Goal: Information Seeking & Learning: Learn about a topic

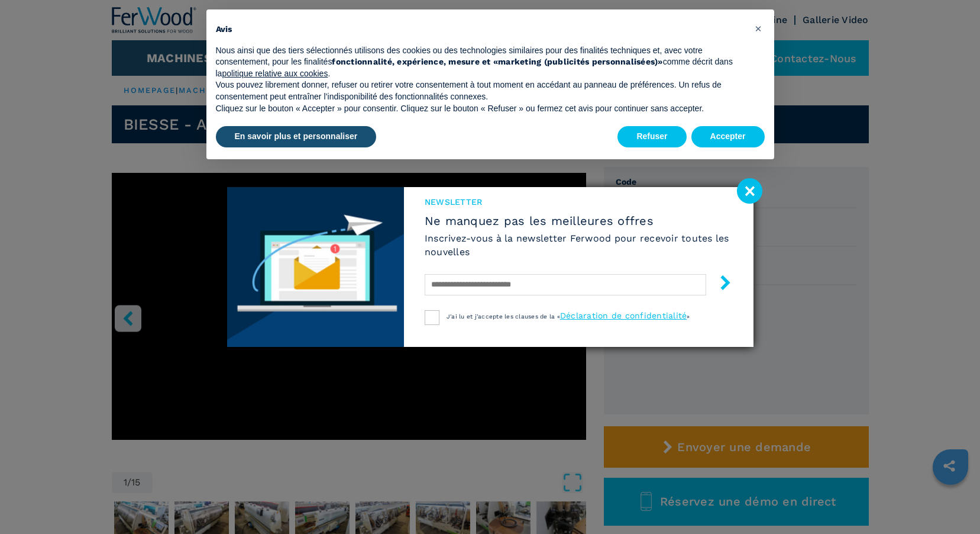
click at [757, 191] on image at bounding box center [749, 190] width 25 height 25
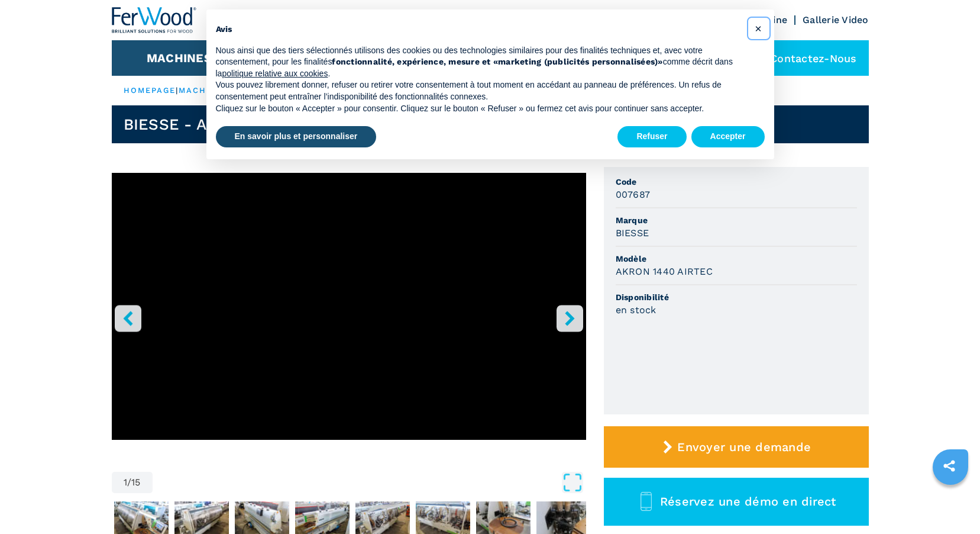
click at [756, 24] on span "×" at bounding box center [758, 28] width 7 height 14
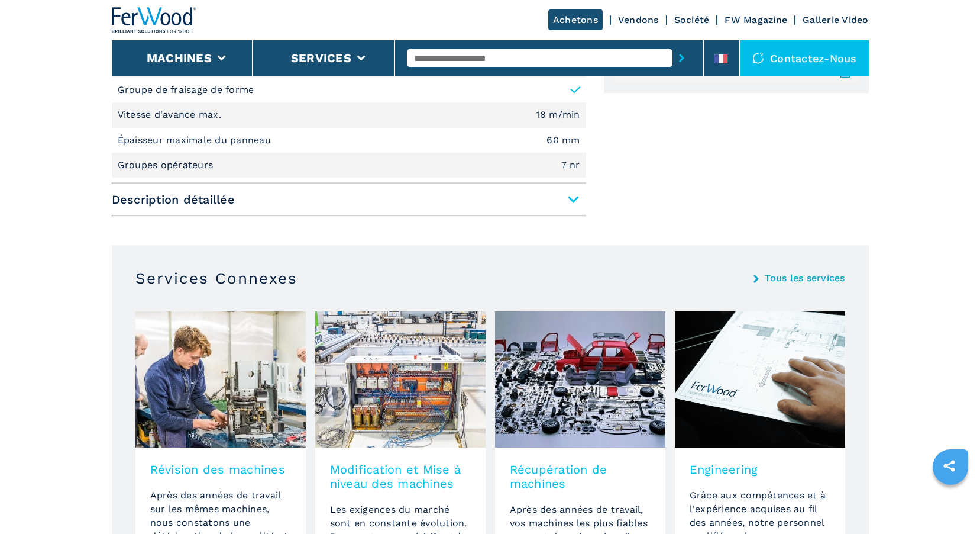
scroll to position [651, 0]
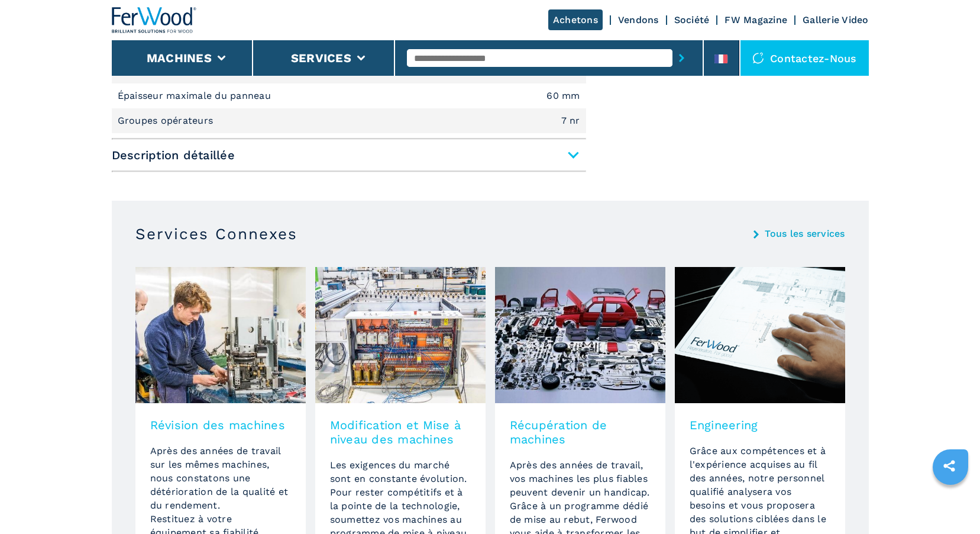
click at [570, 163] on span "Description détaillée" at bounding box center [349, 154] width 474 height 21
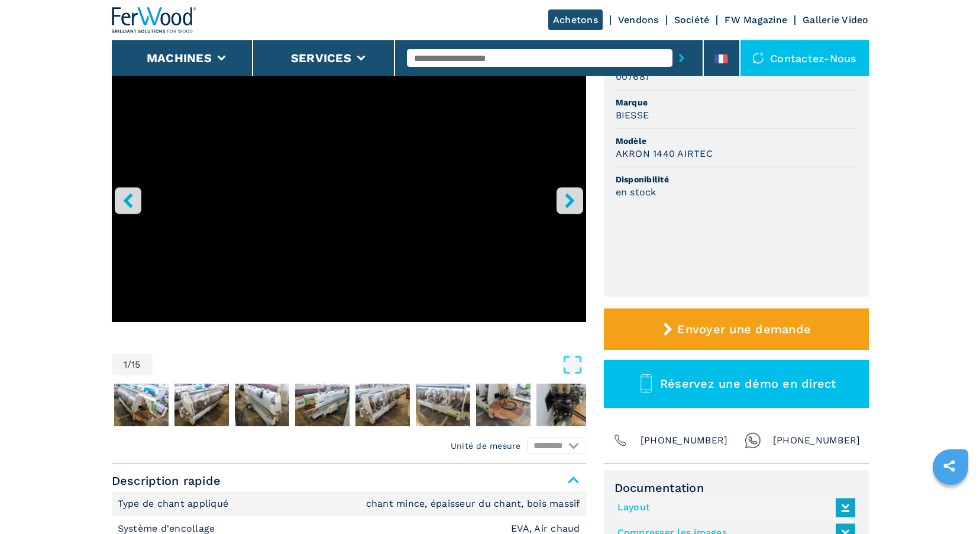
scroll to position [118, 0]
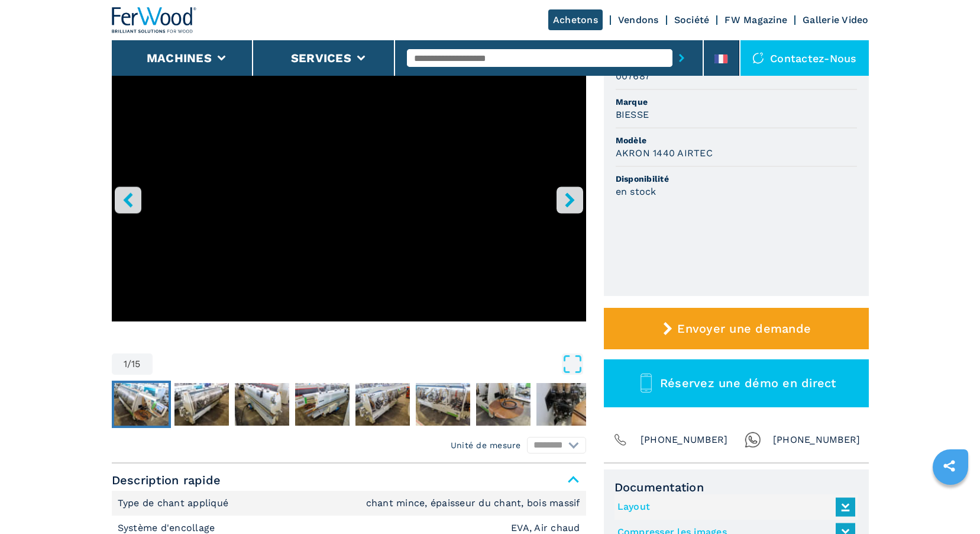
click at [137, 392] on img "Go to Slide 2" at bounding box center [141, 404] width 54 height 43
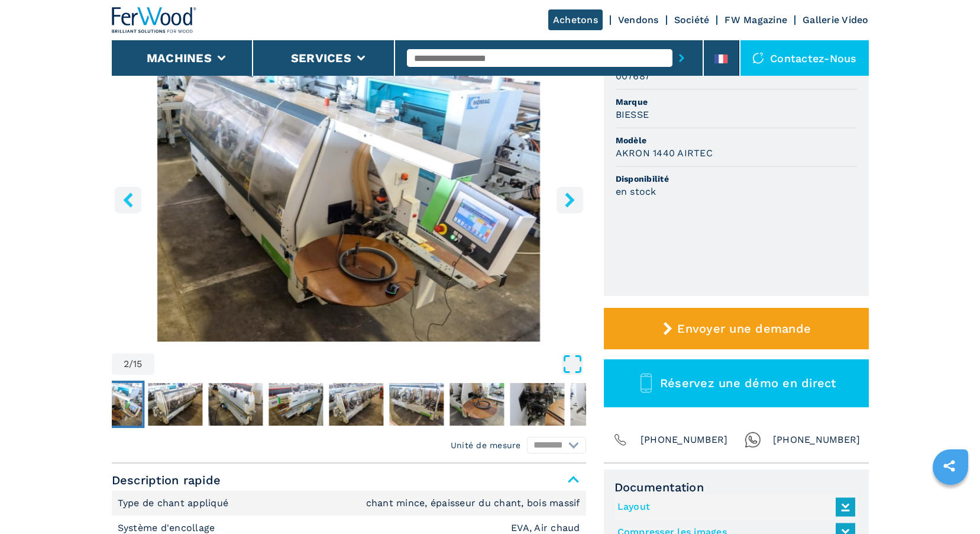
click at [574, 365] on icon "Open Fullscreen" at bounding box center [572, 363] width 21 height 21
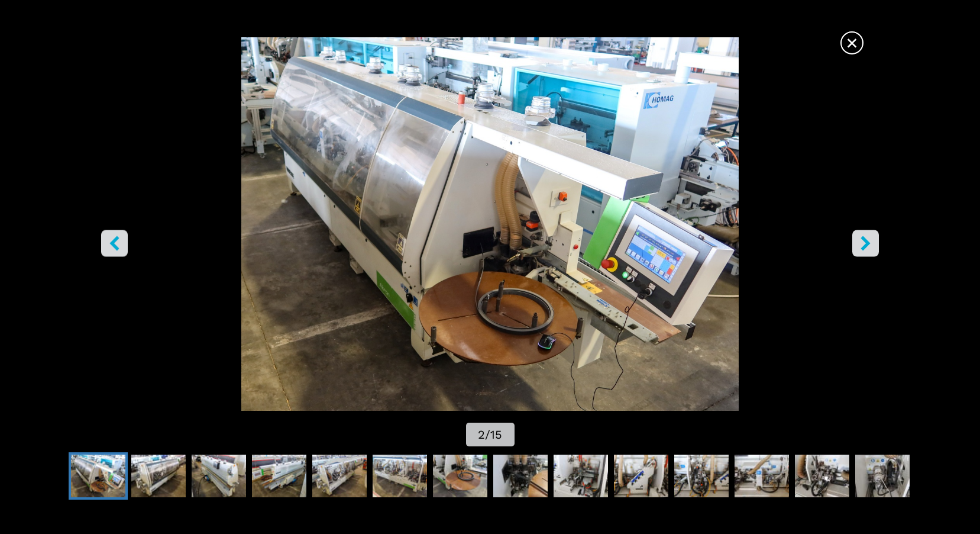
click at [864, 245] on icon "right-button" at bounding box center [865, 243] width 15 height 15
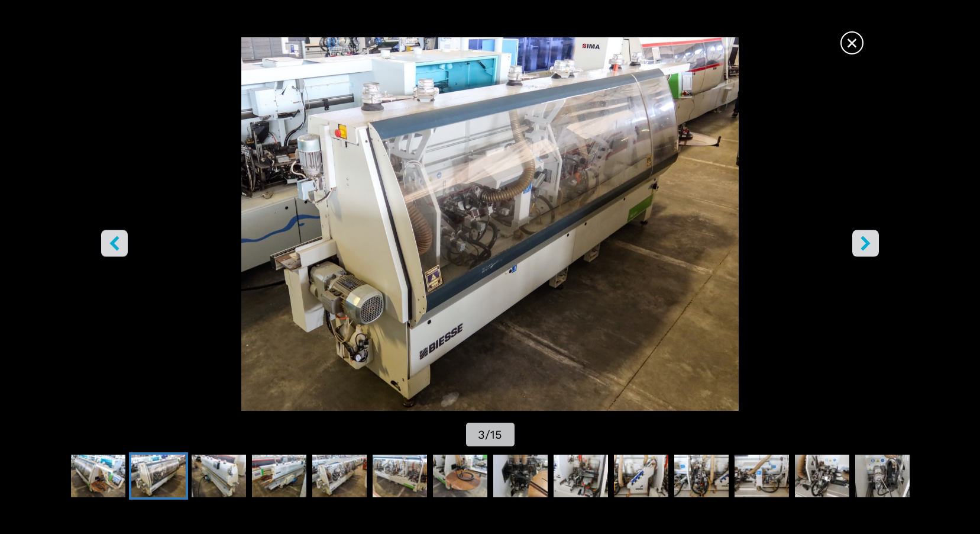
click at [863, 246] on icon "right-button" at bounding box center [865, 243] width 15 height 15
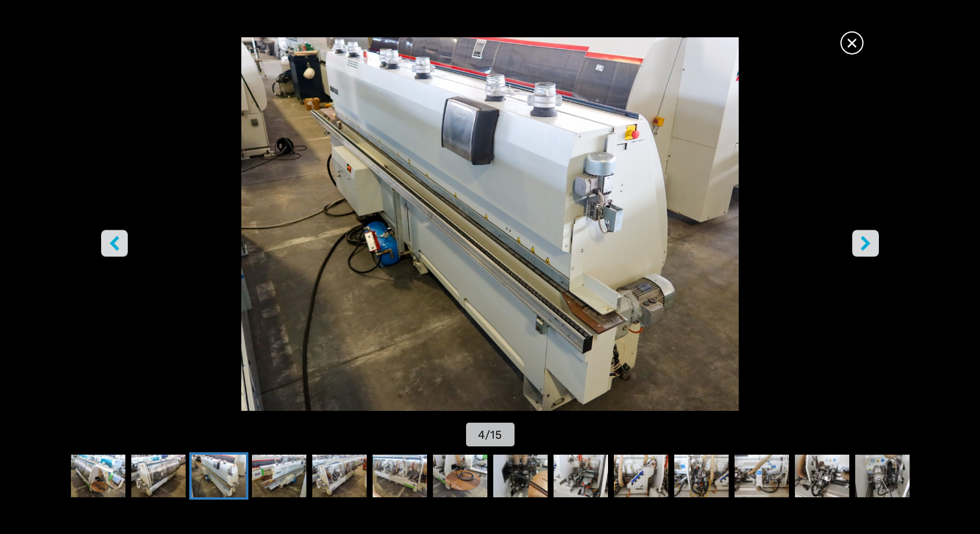
click at [863, 246] on icon "right-button" at bounding box center [865, 243] width 15 height 15
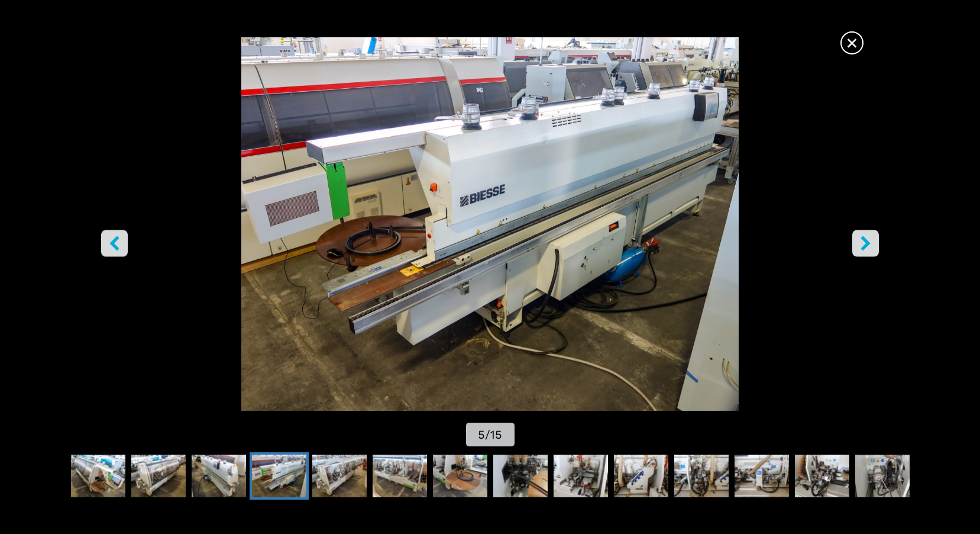
click at [863, 247] on icon "right-button" at bounding box center [865, 243] width 9 height 15
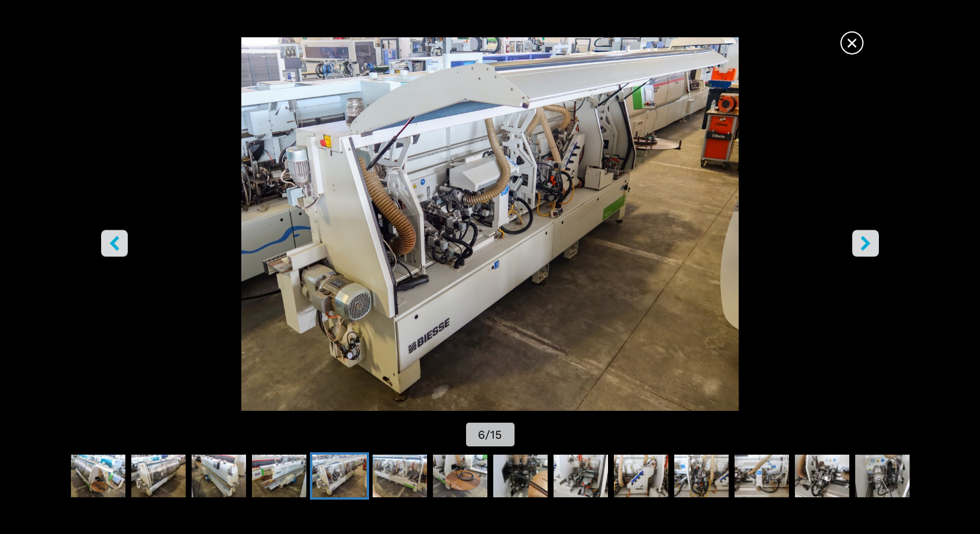
click at [867, 246] on icon "right-button" at bounding box center [865, 243] width 9 height 15
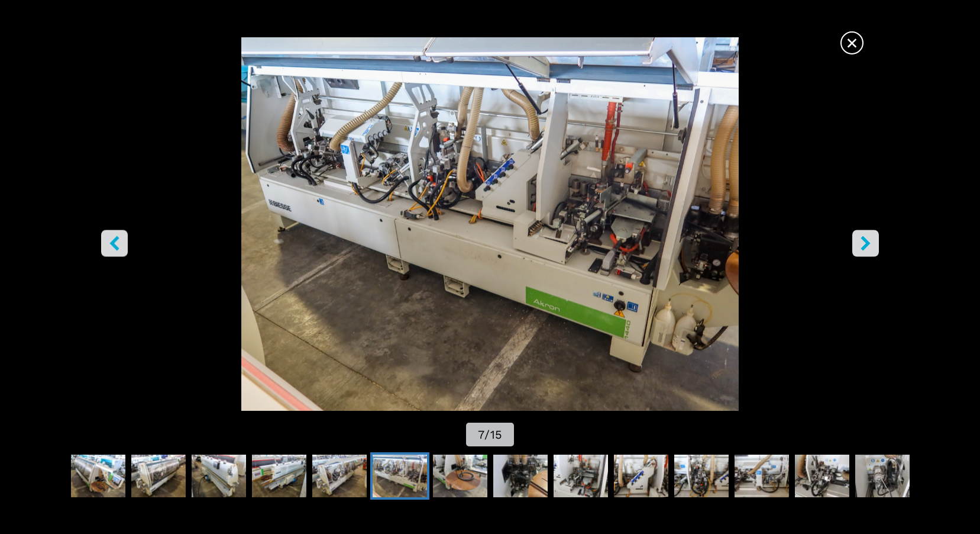
click at [867, 245] on icon "right-button" at bounding box center [865, 243] width 9 height 15
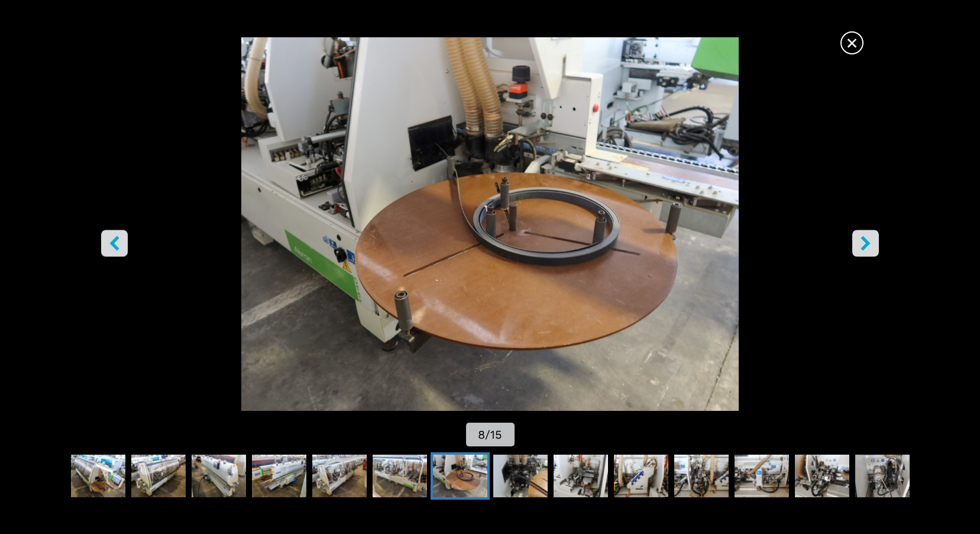
click at [867, 245] on icon "right-button" at bounding box center [865, 243] width 9 height 15
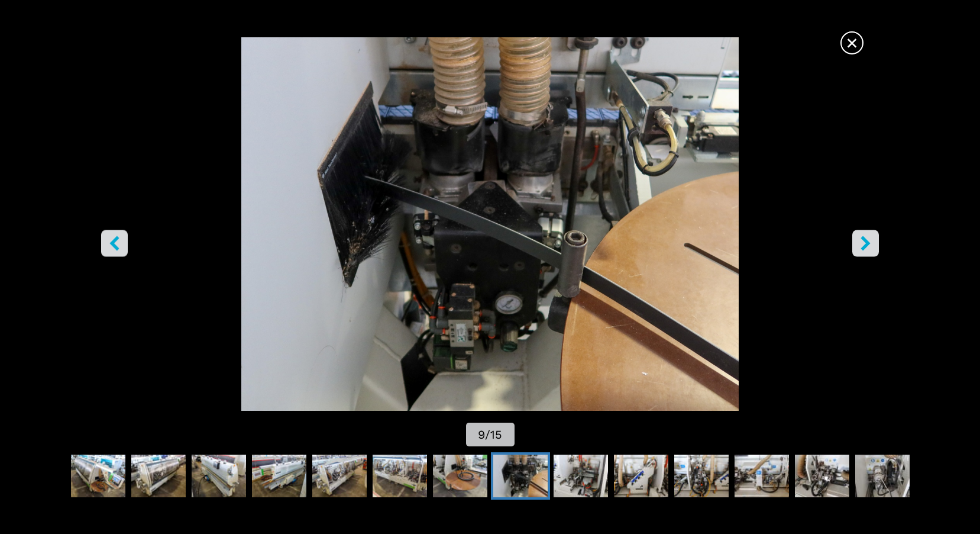
click at [114, 250] on icon "left-button" at bounding box center [114, 243] width 15 height 15
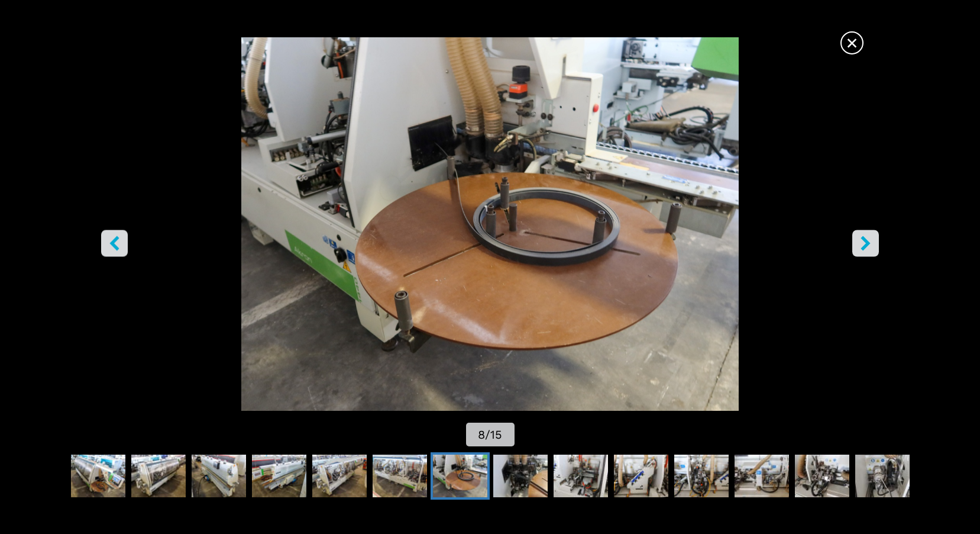
click at [864, 234] on button "right-button" at bounding box center [866, 243] width 27 height 27
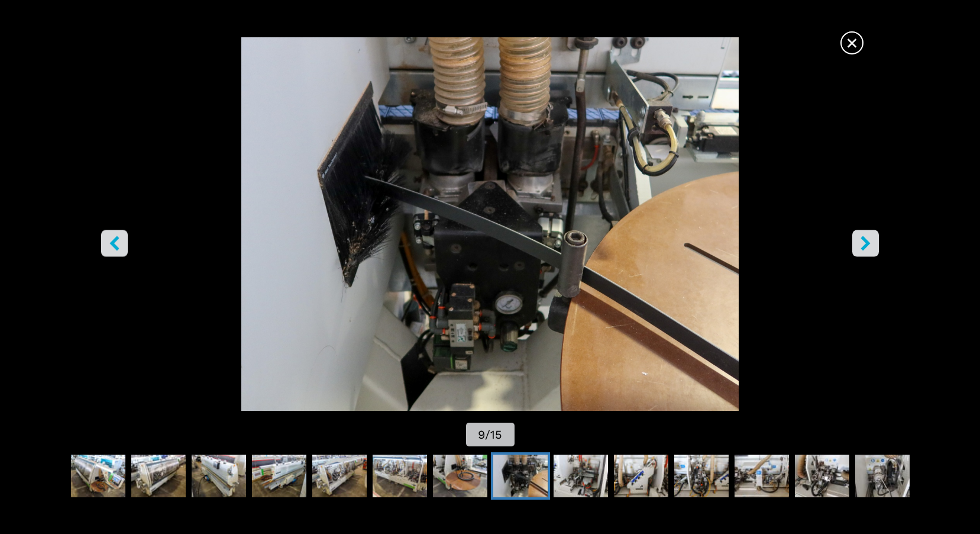
click at [866, 243] on icon "right-button" at bounding box center [865, 243] width 15 height 15
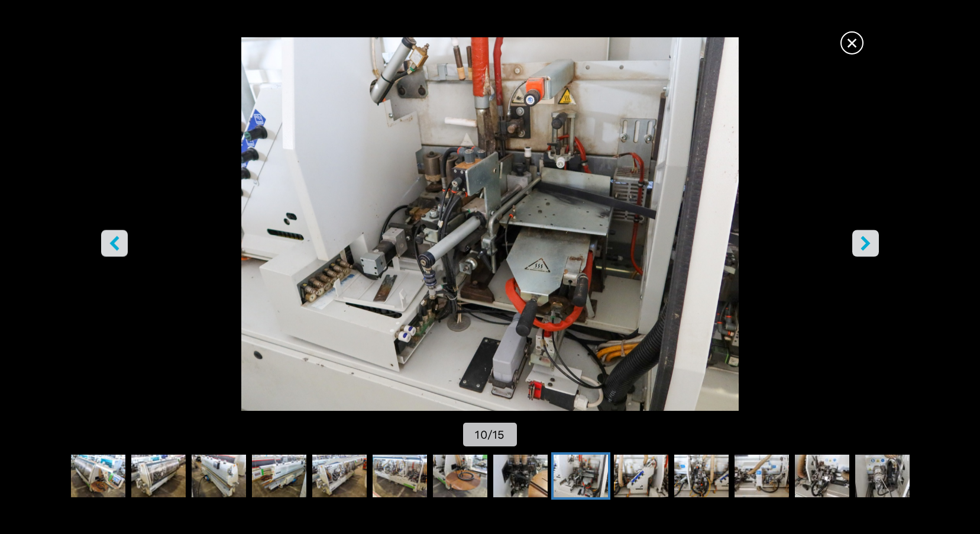
click at [862, 247] on icon "right-button" at bounding box center [865, 243] width 15 height 15
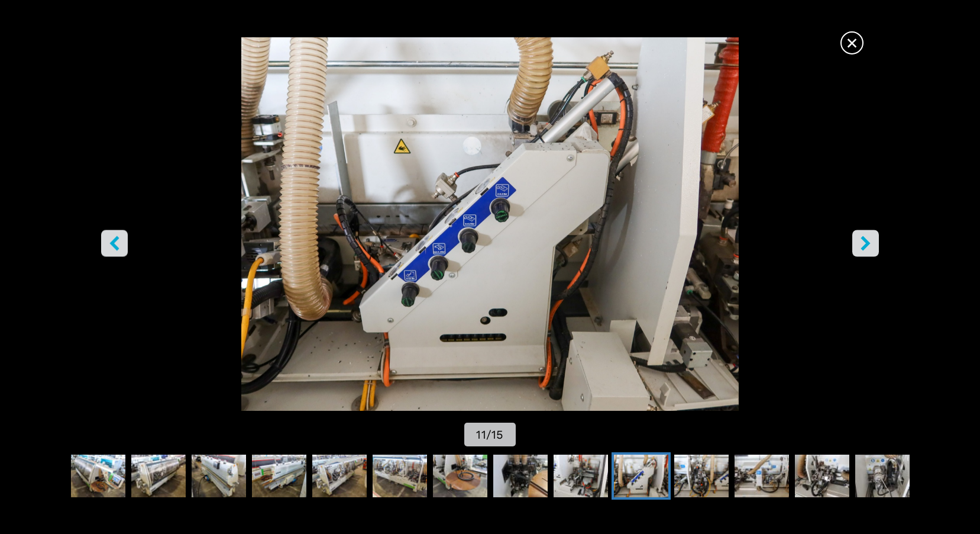
click at [862, 247] on icon "right-button" at bounding box center [865, 243] width 15 height 15
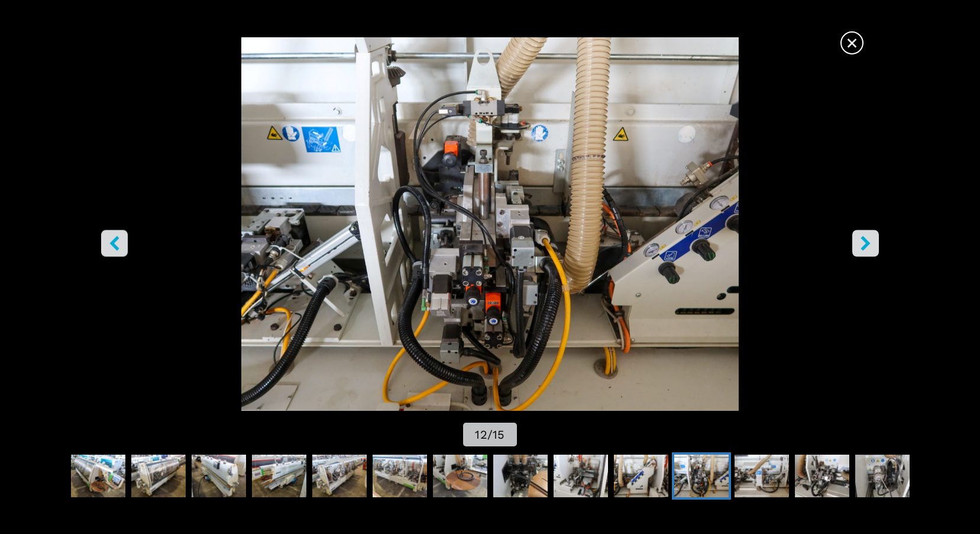
click at [861, 249] on icon "right-button" at bounding box center [865, 243] width 15 height 15
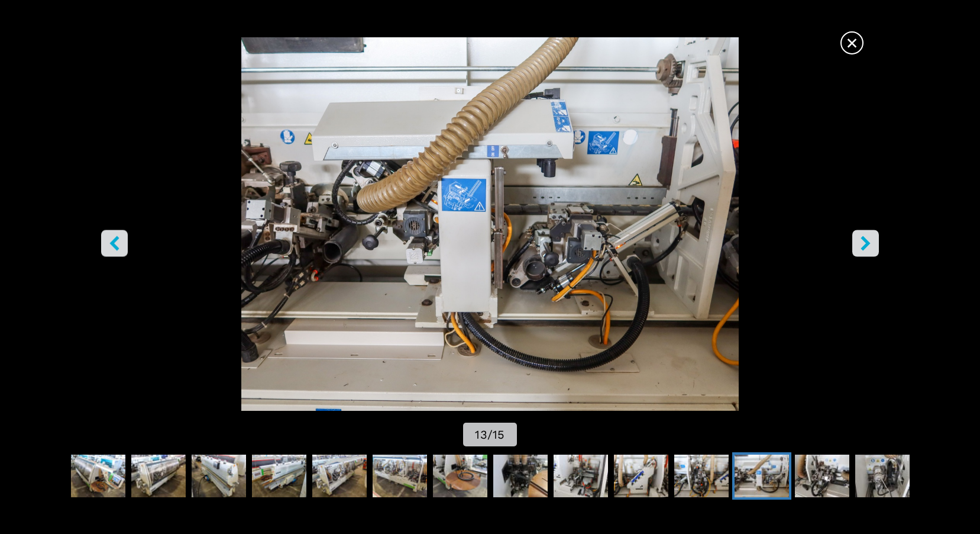
click at [857, 235] on button "right-button" at bounding box center [866, 243] width 27 height 27
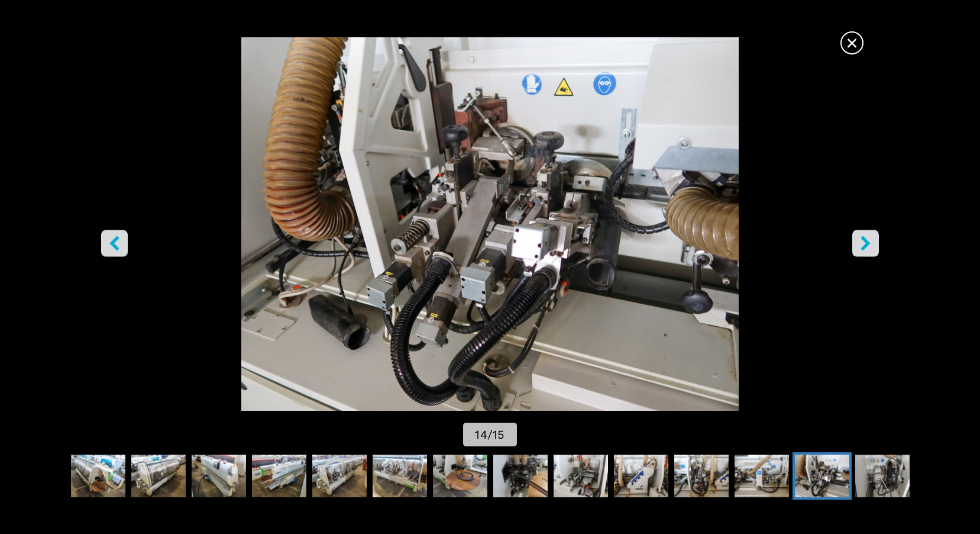
click at [854, 240] on button "right-button" at bounding box center [866, 243] width 27 height 27
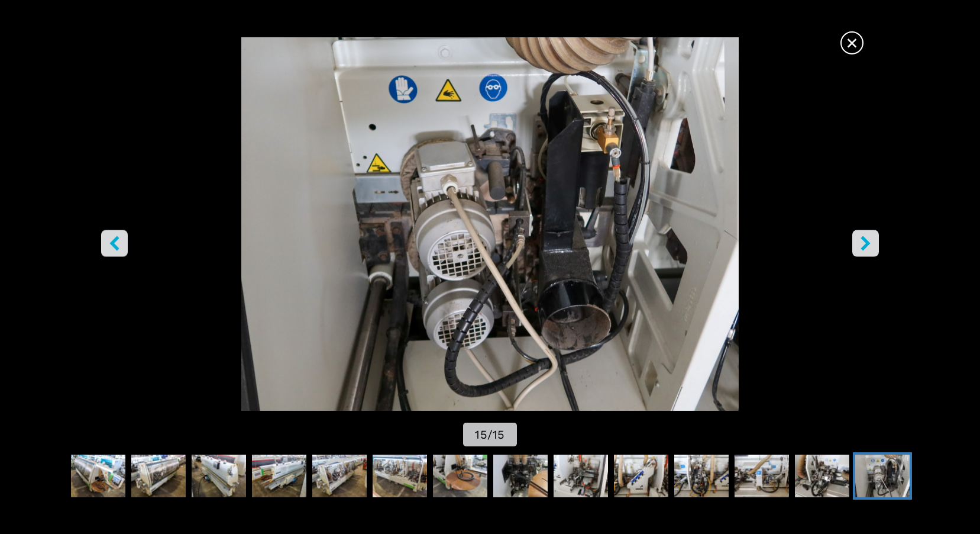
click at [118, 237] on icon "left-button" at bounding box center [114, 243] width 15 height 15
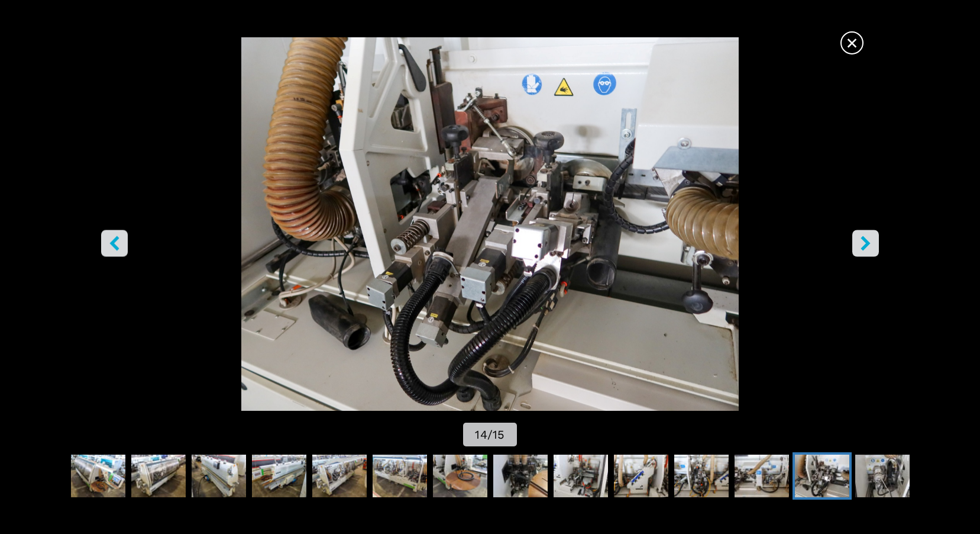
click at [118, 237] on icon "left-button" at bounding box center [113, 243] width 9 height 15
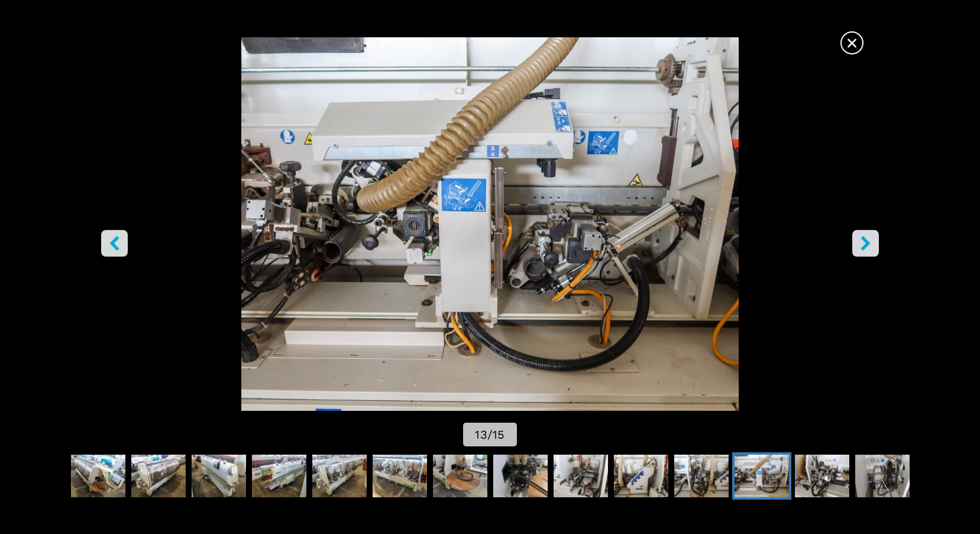
click at [858, 47] on span "×" at bounding box center [852, 40] width 21 height 21
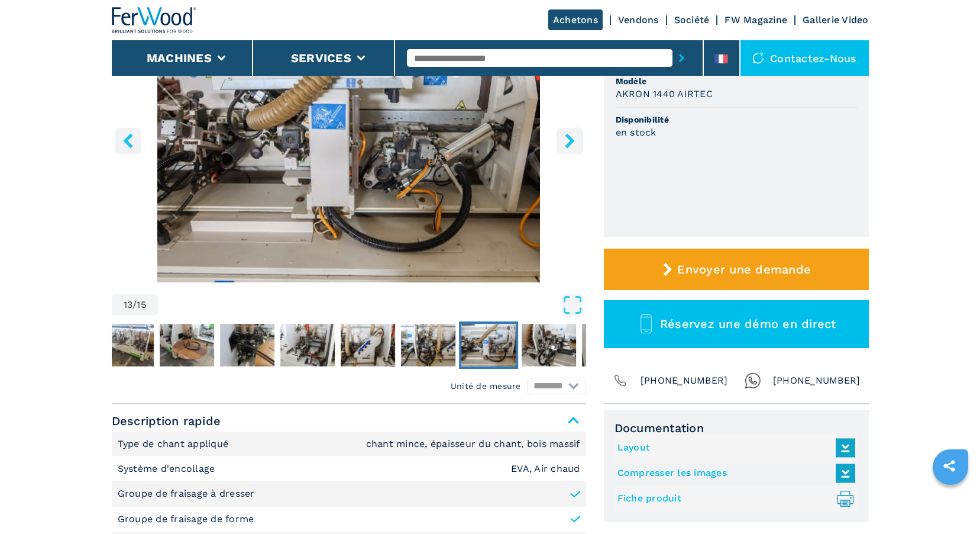
scroll to position [0, 0]
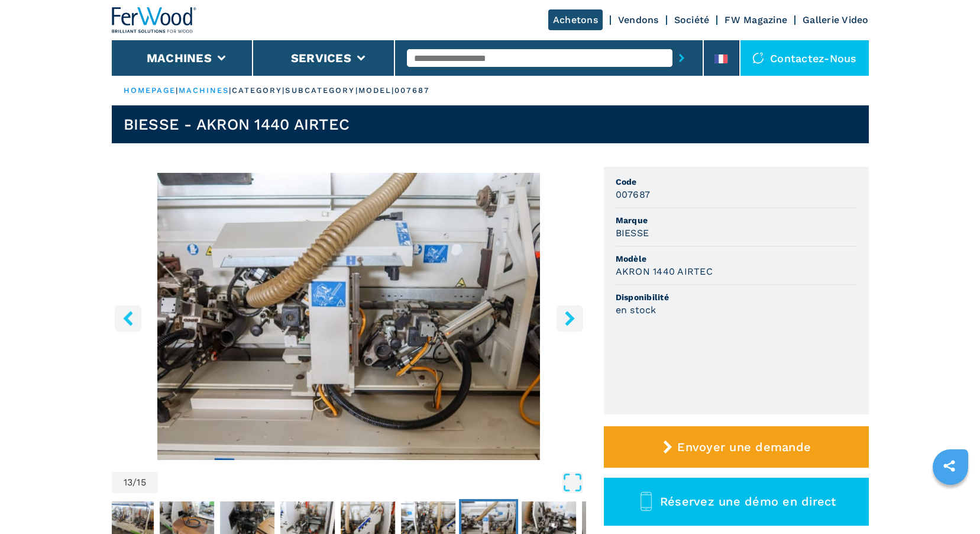
click at [131, 312] on icon "left-button" at bounding box center [127, 318] width 9 height 15
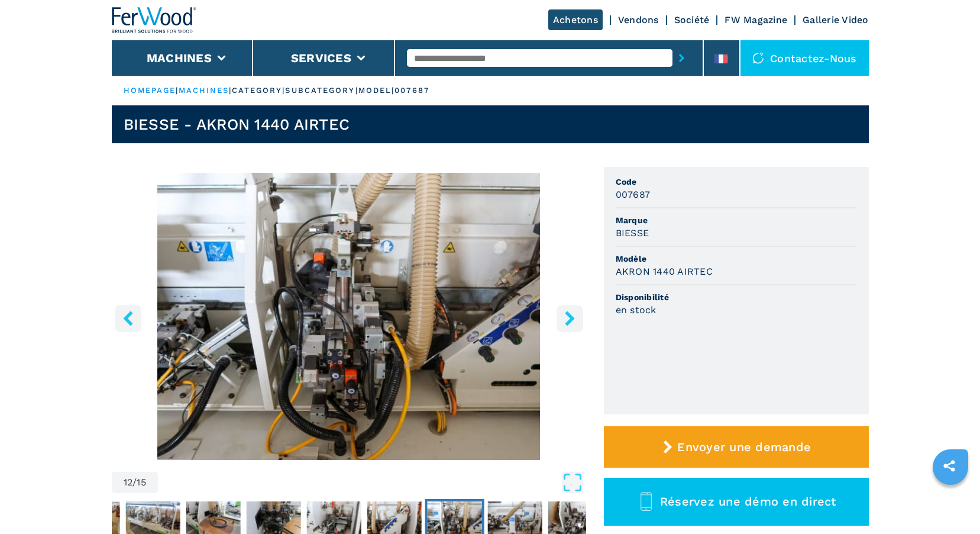
click at [130, 314] on icon "left-button" at bounding box center [127, 318] width 9 height 15
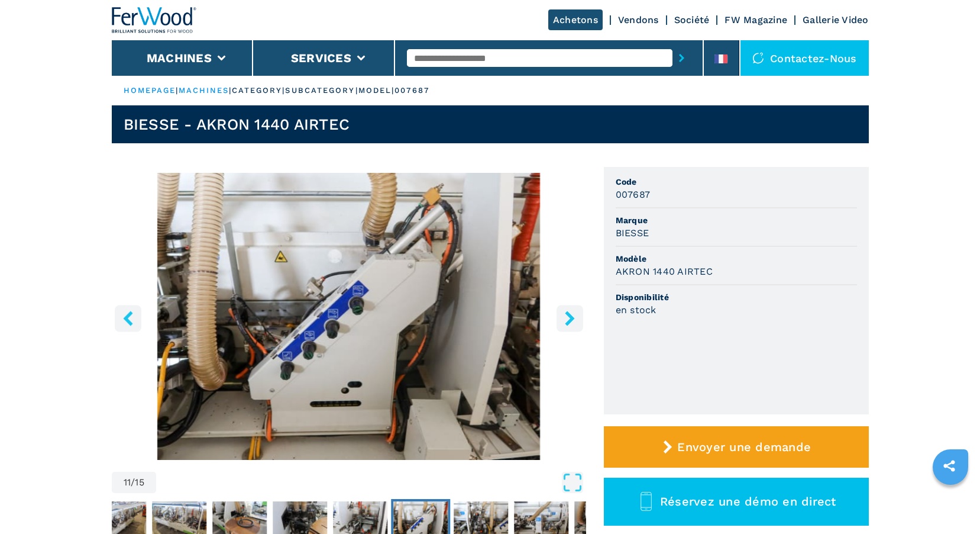
click at [128, 314] on icon "left-button" at bounding box center [127, 318] width 9 height 15
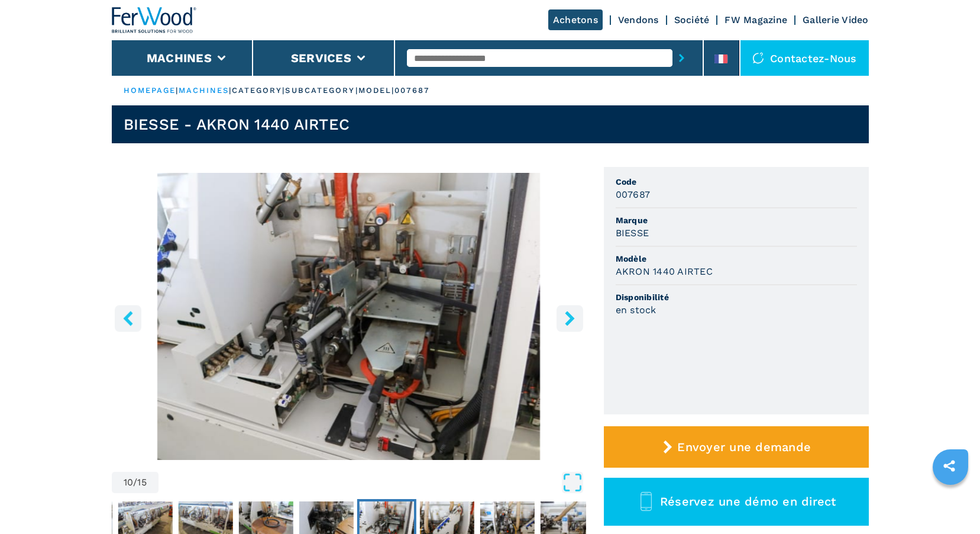
click at [128, 314] on icon "left-button" at bounding box center [127, 318] width 9 height 15
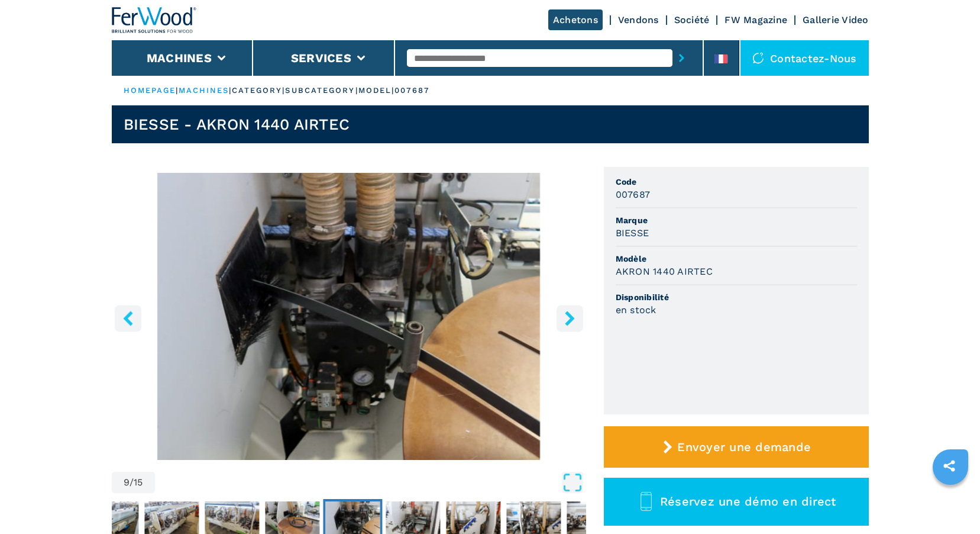
click at [128, 314] on icon "left-button" at bounding box center [127, 318] width 9 height 15
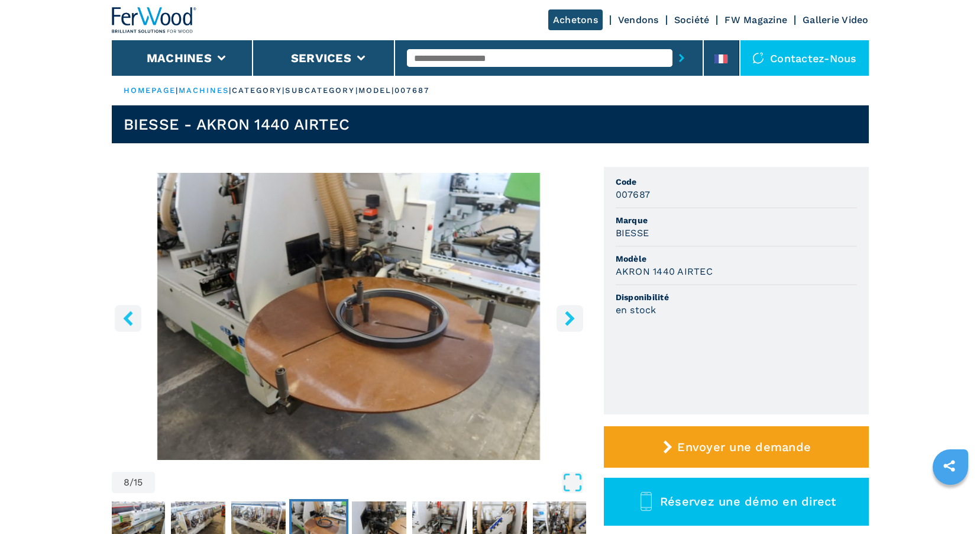
click at [128, 314] on icon "left-button" at bounding box center [127, 318] width 9 height 15
